Goal: Entertainment & Leisure: Consume media (video, audio)

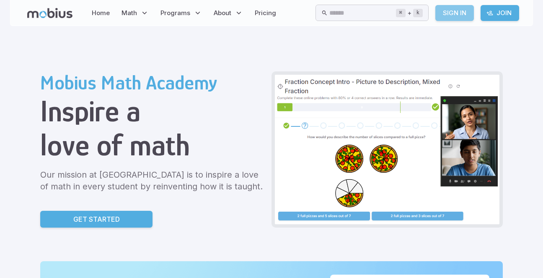
click at [464, 13] on link "Sign In" at bounding box center [455, 13] width 39 height 16
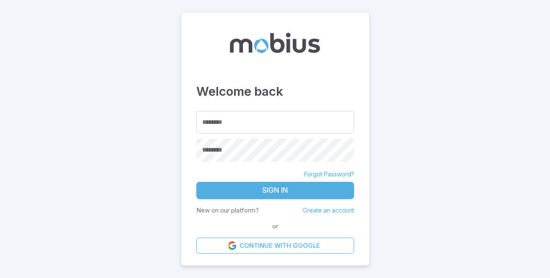
type input "**********"
click at [262, 192] on button "Sign In" at bounding box center [275, 191] width 158 height 18
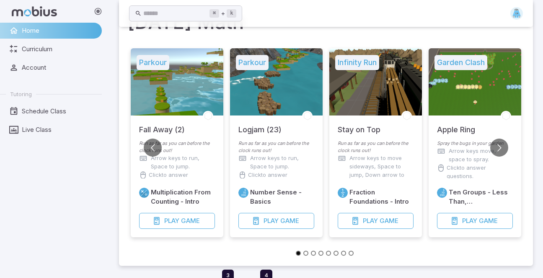
scroll to position [62, 0]
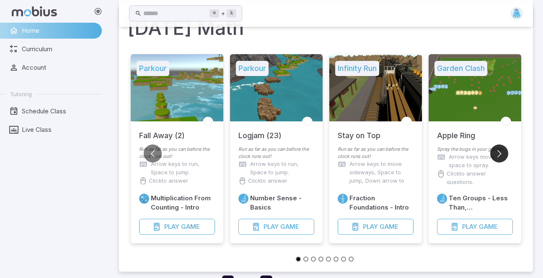
click at [496, 156] on button "Go to next slide" at bounding box center [500, 153] width 18 height 18
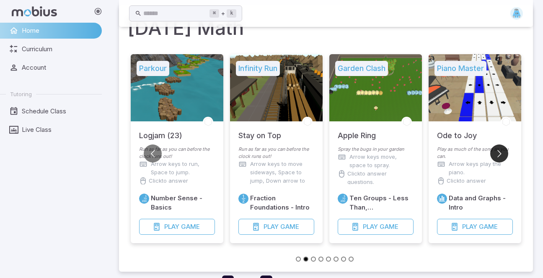
click at [496, 156] on button "Go to next slide" at bounding box center [500, 153] width 18 height 18
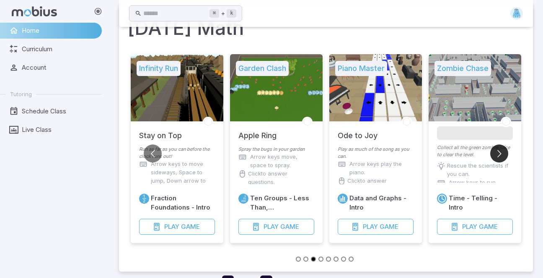
click at [496, 156] on button "Go to next slide" at bounding box center [500, 153] width 18 height 18
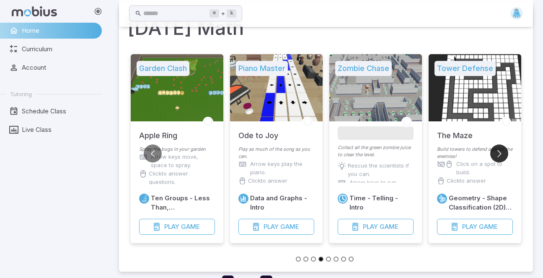
click at [496, 156] on button "Go to next slide" at bounding box center [500, 153] width 18 height 18
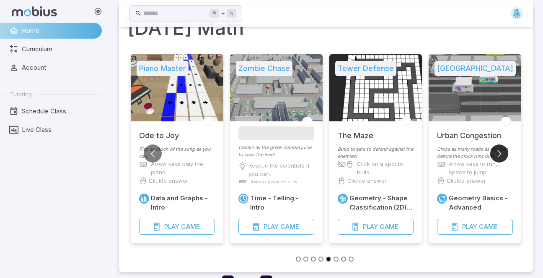
click at [496, 156] on button "Go to next slide" at bounding box center [500, 153] width 18 height 18
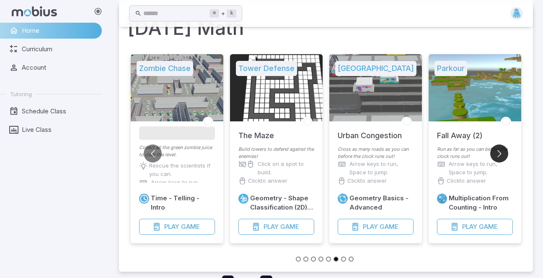
click at [496, 156] on button "Go to next slide" at bounding box center [500, 153] width 18 height 18
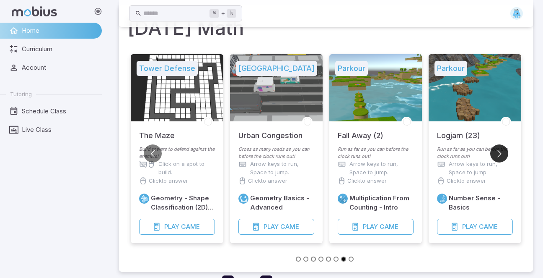
click at [496, 156] on button "Go to next slide" at bounding box center [500, 153] width 18 height 18
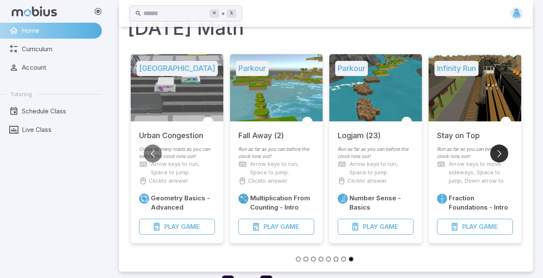
click at [496, 156] on button "Go to next slide" at bounding box center [500, 153] width 18 height 18
click at [158, 153] on button "Go to previous slide" at bounding box center [153, 153] width 18 height 18
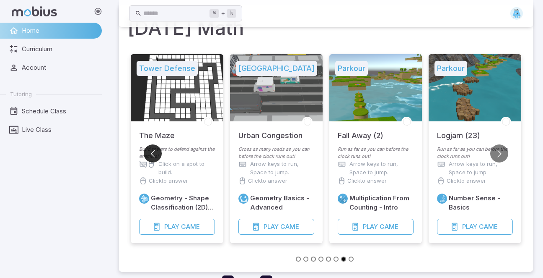
click at [158, 153] on button "Go to previous slide" at bounding box center [153, 153] width 18 height 18
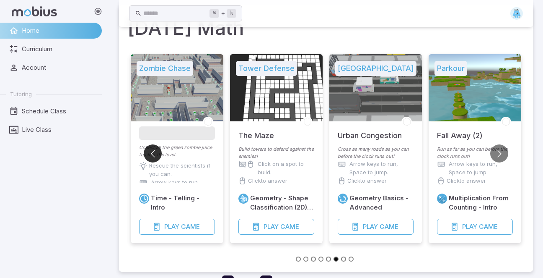
click at [158, 153] on button "Go to previous slide" at bounding box center [153, 153] width 18 height 18
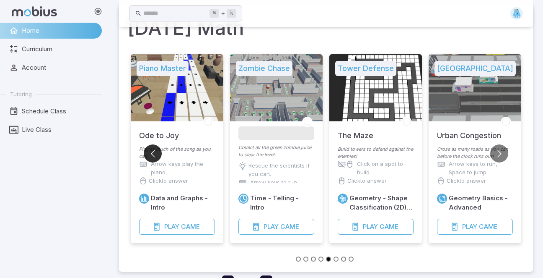
click at [158, 153] on button "Go to previous slide" at bounding box center [153, 153] width 18 height 18
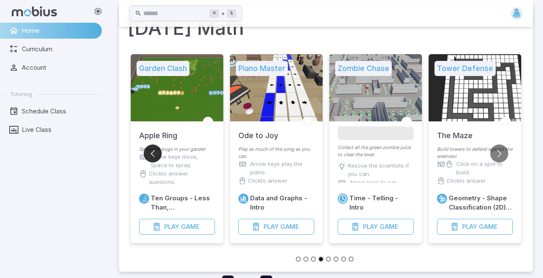
click at [158, 153] on button "Go to previous slide" at bounding box center [153, 153] width 18 height 18
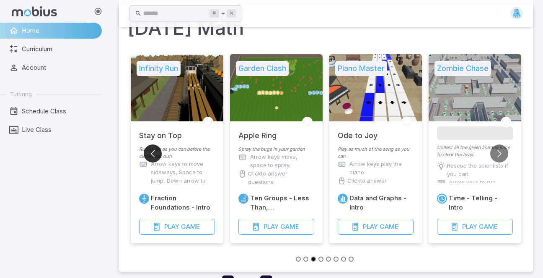
click at [158, 153] on button "Go to previous slide" at bounding box center [153, 153] width 18 height 18
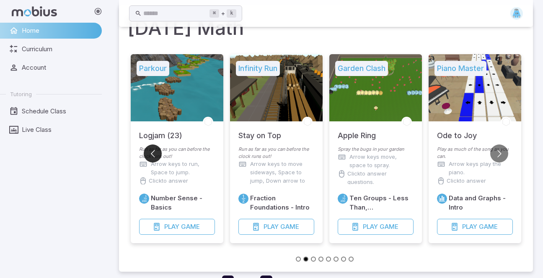
click at [158, 153] on button "Go to previous slide" at bounding box center [153, 153] width 18 height 18
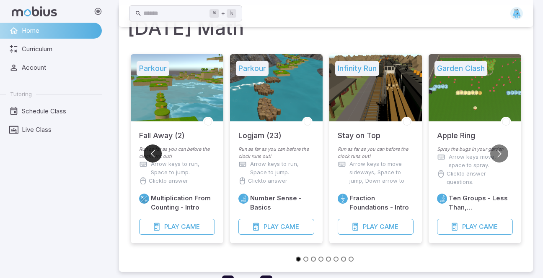
click at [158, 153] on button "Go to previous slide" at bounding box center [153, 153] width 18 height 18
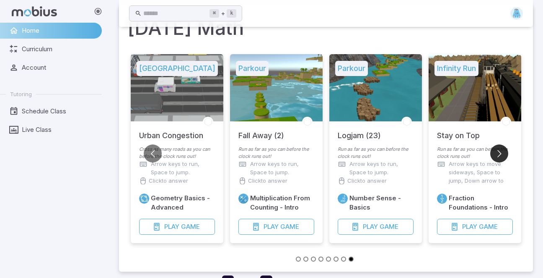
click at [506, 151] on button "Go to next slide" at bounding box center [500, 153] width 18 height 18
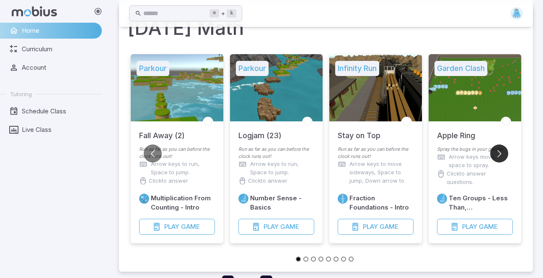
click at [506, 151] on button "Go to next slide" at bounding box center [500, 153] width 18 height 18
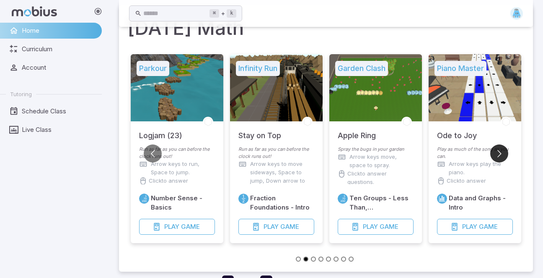
click at [506, 151] on button "Go to next slide" at bounding box center [500, 153] width 18 height 18
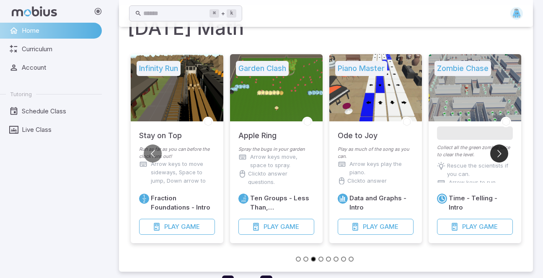
click at [506, 151] on button "Go to next slide" at bounding box center [500, 153] width 18 height 18
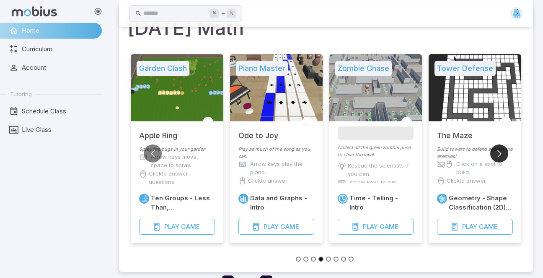
click at [506, 151] on button "Go to next slide" at bounding box center [500, 153] width 18 height 18
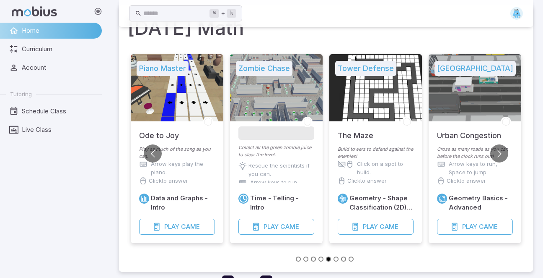
click at [270, 167] on p "Rescue the scientists if you can." at bounding box center [282, 169] width 66 height 17
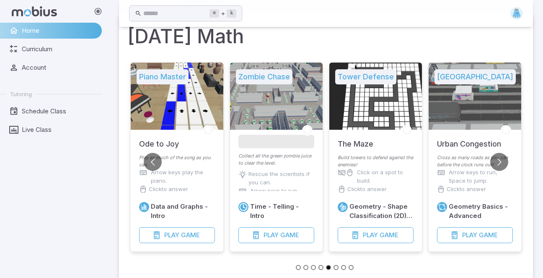
scroll to position [48, 0]
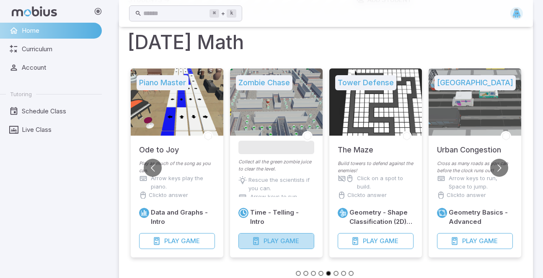
click at [276, 246] on button "Play Game" at bounding box center [277, 241] width 76 height 16
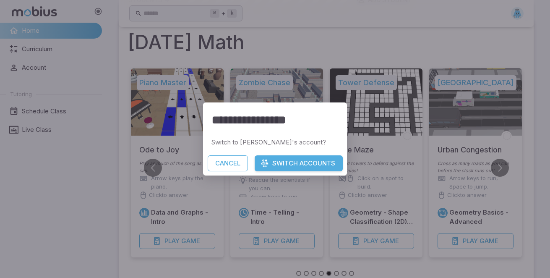
click at [280, 164] on button "Switch Accounts" at bounding box center [299, 163] width 88 height 16
